Goal: Task Accomplishment & Management: Use online tool/utility

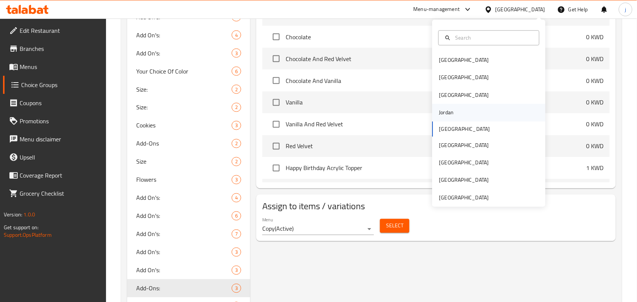
scroll to position [323, 0]
click at [449, 163] on div "[GEOGRAPHIC_DATA]" at bounding box center [464, 162] width 62 height 17
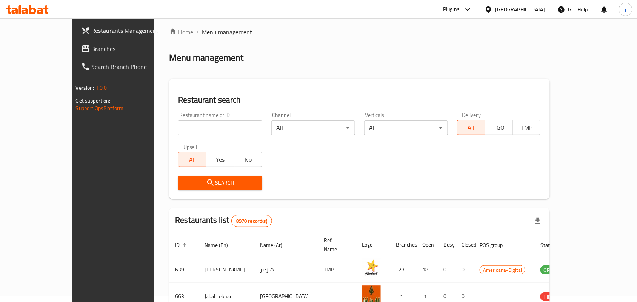
scroll to position [260, 0]
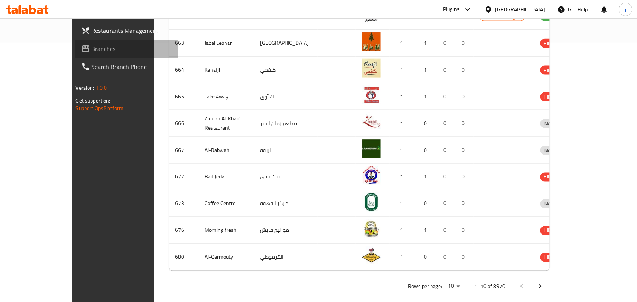
click at [92, 46] on span "Branches" at bounding box center [132, 48] width 81 height 9
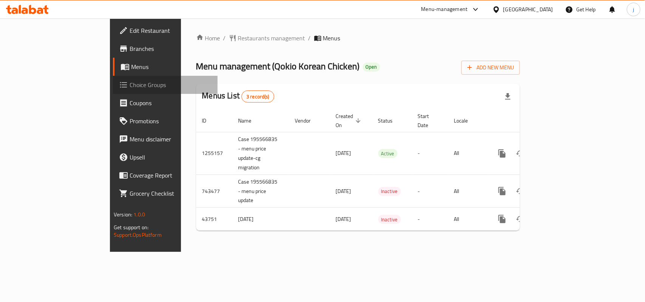
click at [130, 85] on span "Choice Groups" at bounding box center [171, 84] width 82 height 9
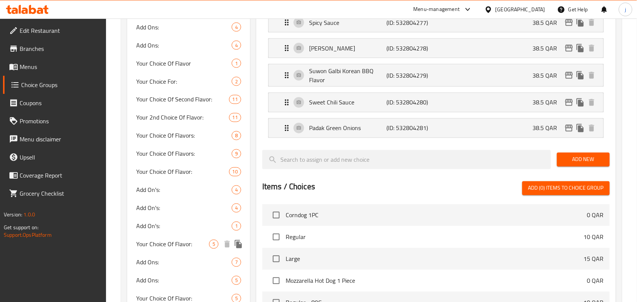
scroll to position [330, 0]
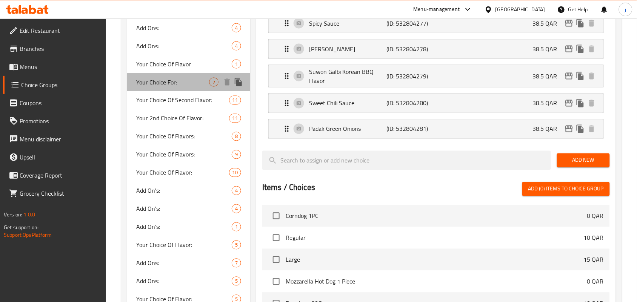
click at [172, 87] on span "Your Choice For:" at bounding box center [172, 82] width 73 height 9
type input "Your Choice For:"
type input "اختيارك ل:"
type input "0"
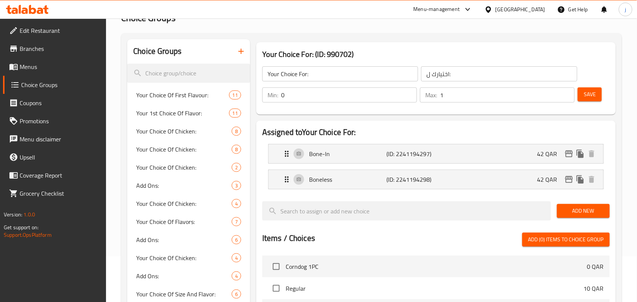
scroll to position [0, 0]
